Goal: Find specific page/section: Find specific page/section

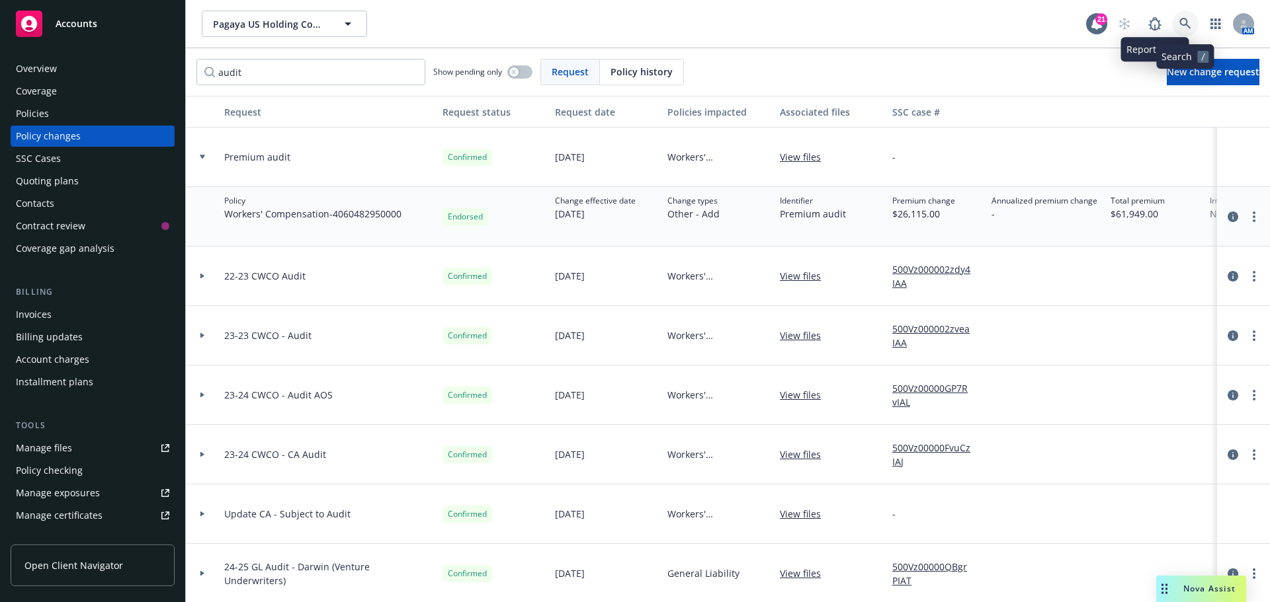
click at [1180, 21] on icon at bounding box center [1184, 23] width 11 height 11
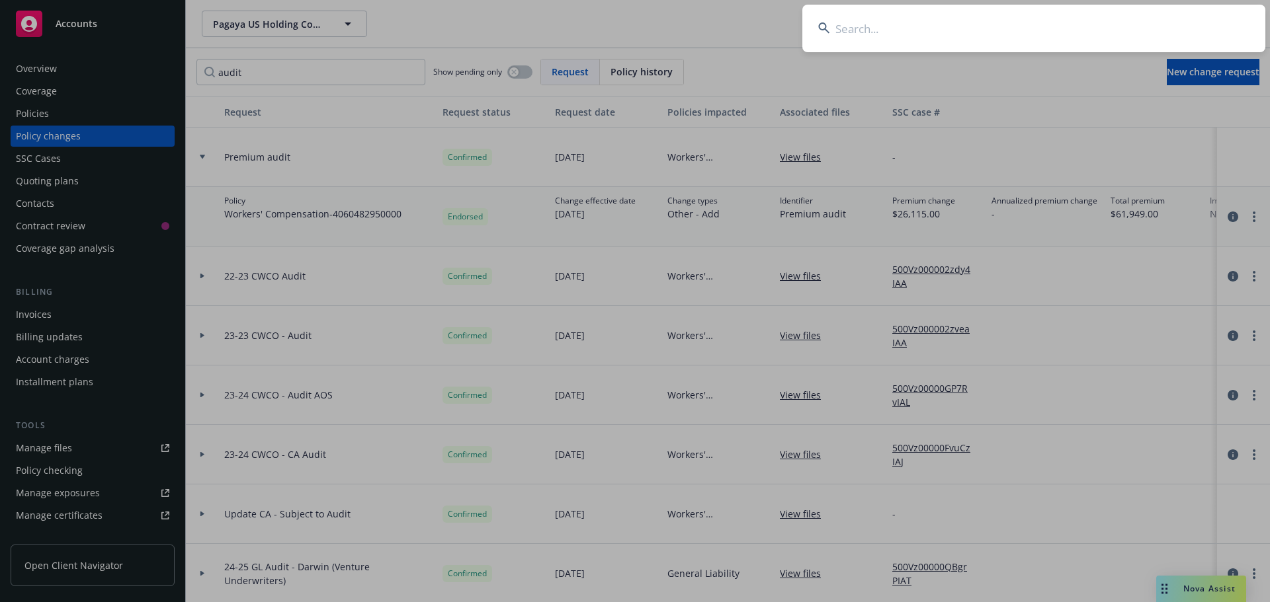
click at [933, 29] on input at bounding box center [1033, 29] width 463 height 48
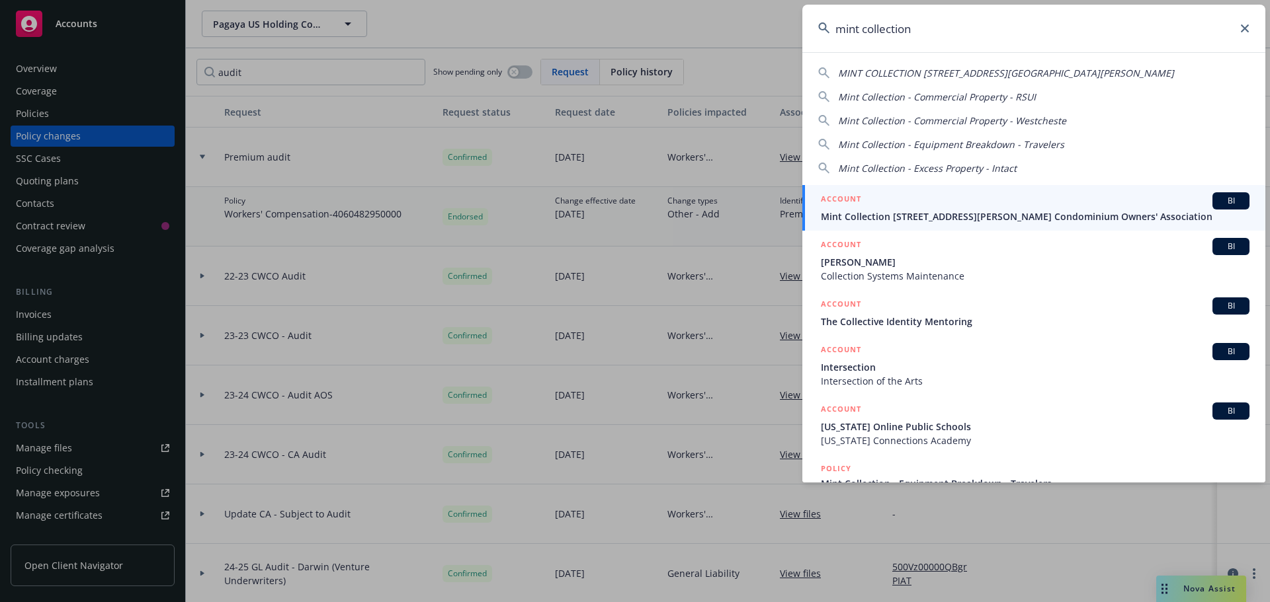
type input "mint collection"
click at [994, 214] on span "Mint Collection [STREET_ADDRESS][PERSON_NAME] Condominium Owners' Association" at bounding box center [1035, 217] width 428 height 14
